Goal: Transaction & Acquisition: Download file/media

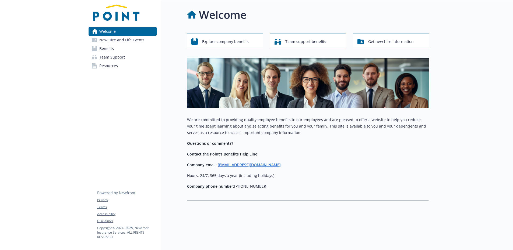
click at [113, 70] on span "Resources" at bounding box center [108, 66] width 19 height 9
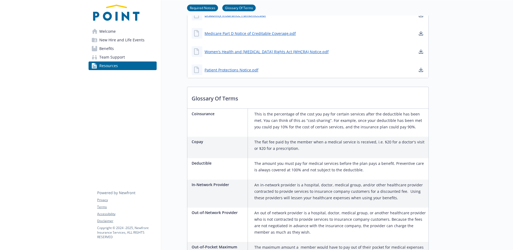
scroll to position [185, 0]
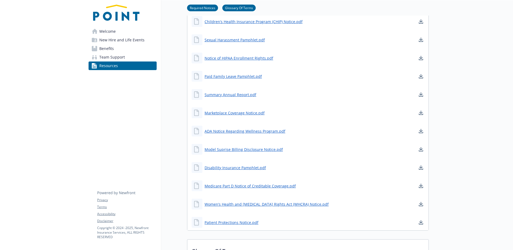
click at [116, 62] on span "Team Support" at bounding box center [112, 57] width 26 height 9
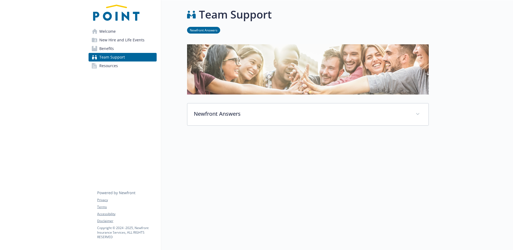
scroll to position [4, 0]
click at [112, 53] on span "Benefits" at bounding box center [106, 48] width 15 height 9
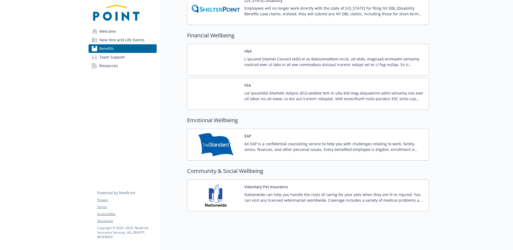
scroll to position [707, 0]
click at [233, 133] on img at bounding box center [215, 144] width 48 height 23
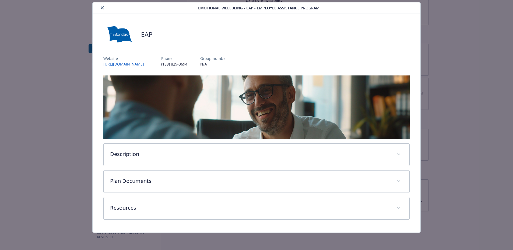
scroll to position [42, 0]
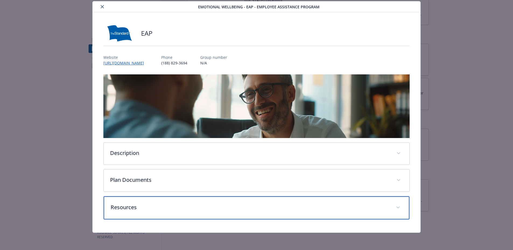
click at [396, 207] on icon "details for plan Emotional Wellbeing - EAP - Employee Assistance Program" at bounding box center [397, 208] width 3 height 2
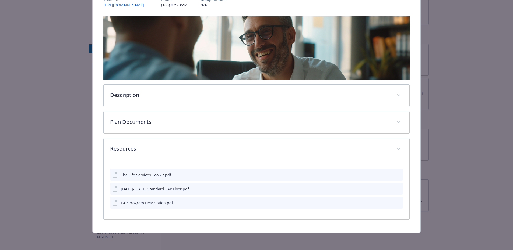
scroll to position [114, 0]
click at [167, 201] on div "EAP Program Description.pdf" at bounding box center [147, 203] width 52 height 6
click at [387, 201] on icon "download file" at bounding box center [388, 202] width 3 height 3
click at [386, 187] on icon "download file" at bounding box center [388, 189] width 4 height 4
click at [386, 173] on icon "download file" at bounding box center [388, 175] width 4 height 4
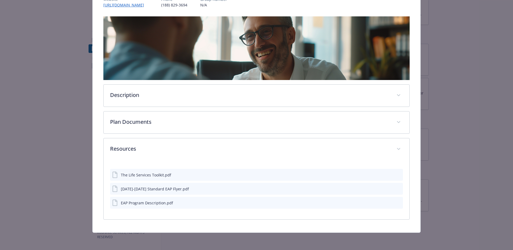
scroll to position [110, 0]
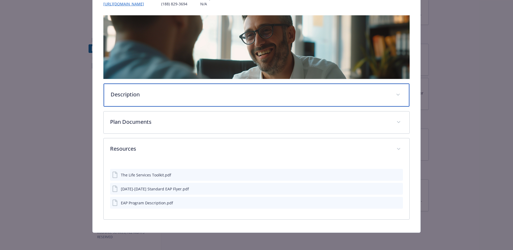
click at [198, 84] on div "Description" at bounding box center [256, 95] width 305 height 23
